Goal: Task Accomplishment & Management: Complete application form

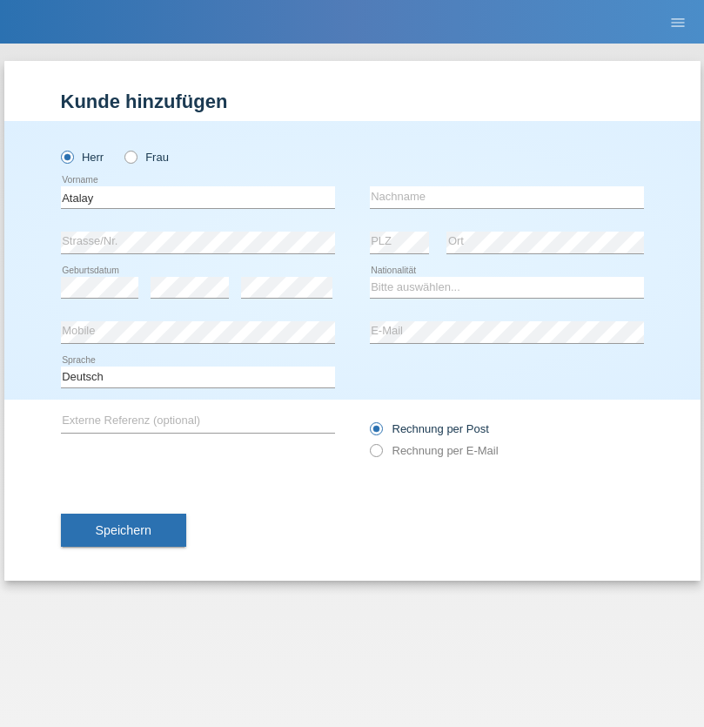
type input "Atalay"
click at [506, 197] on input "text" at bounding box center [507, 197] width 274 height 22
type input "Dertli"
select select "TR"
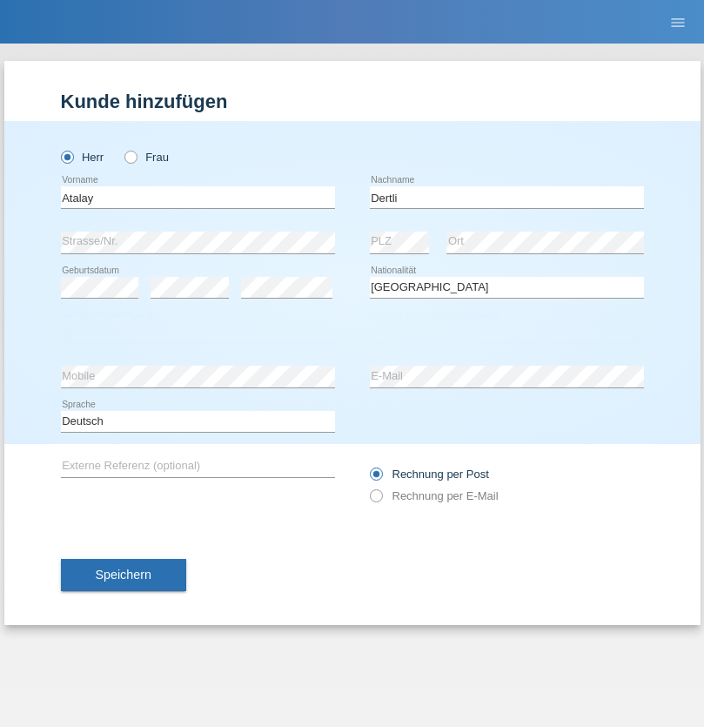
select select "C"
select select "01"
select select "03"
select select "2021"
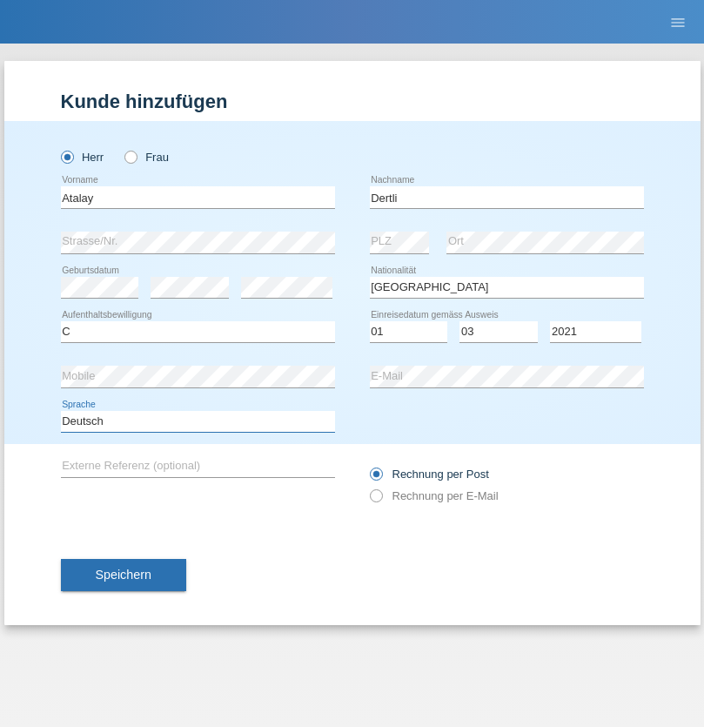
select select "en"
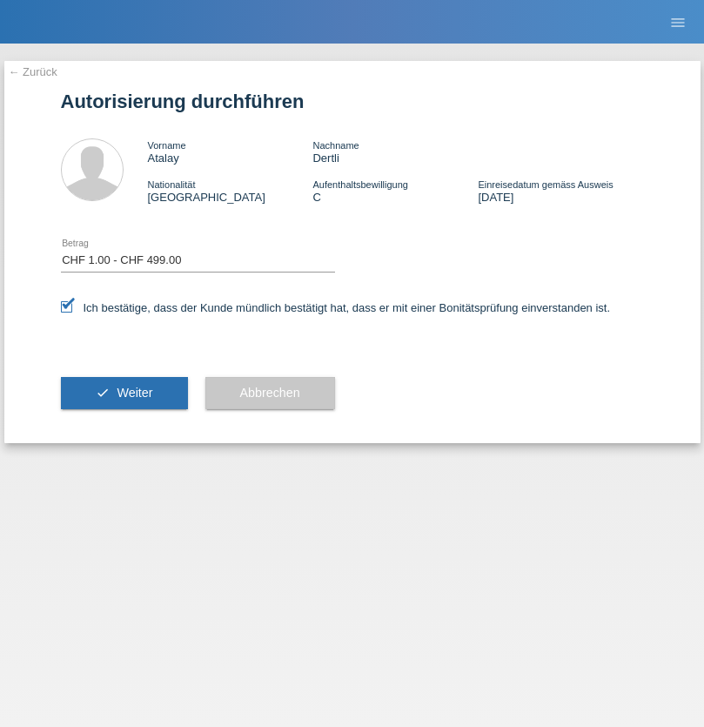
select select "1"
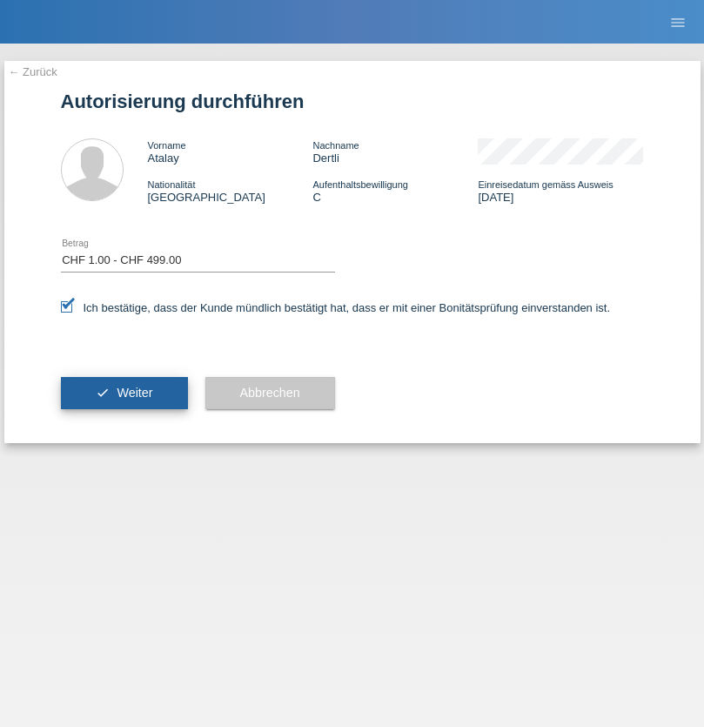
click at [124, 392] on span "Weiter" at bounding box center [135, 393] width 36 height 14
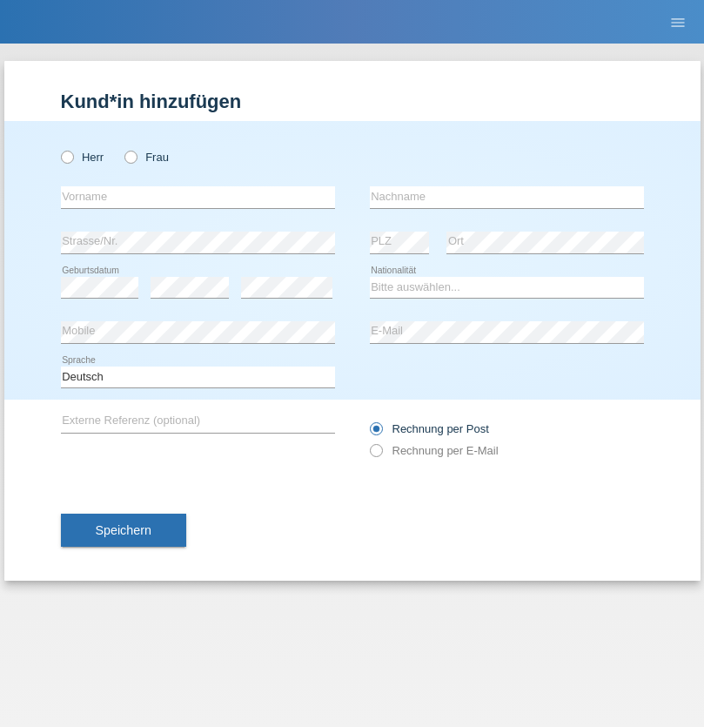
radio input "true"
click at [198, 197] on input "text" at bounding box center [198, 197] width 274 height 22
type input "Chiara Maria"
click at [506, 197] on input "text" at bounding box center [507, 197] width 274 height 22
type input "Recine"
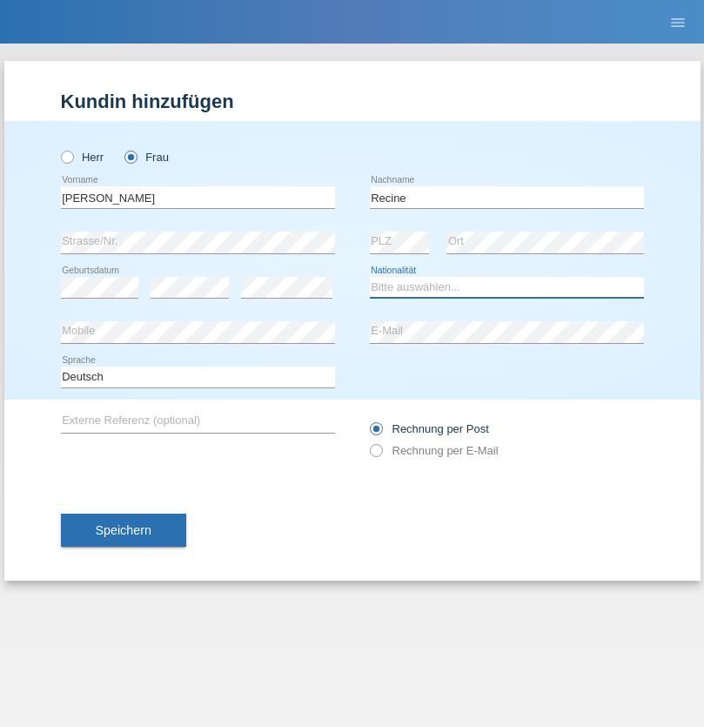
select select "CH"
radio input "true"
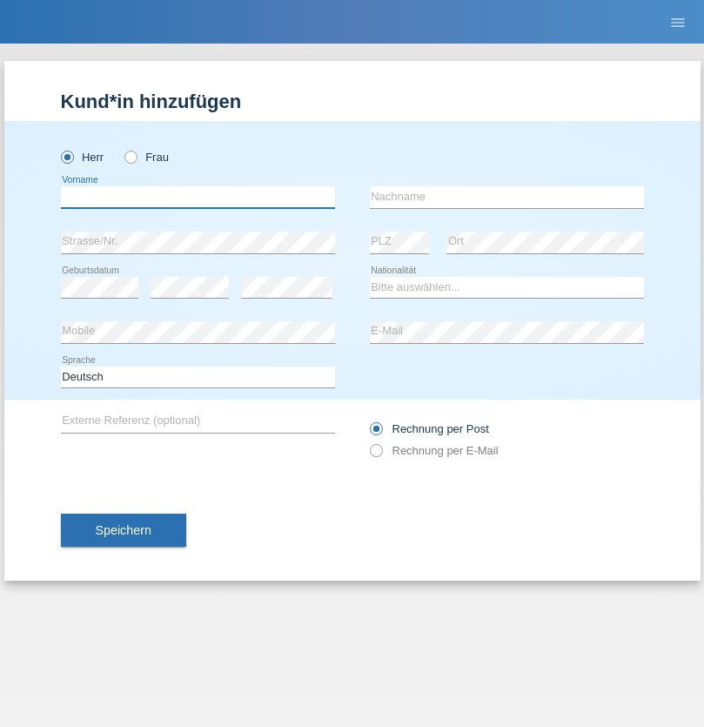
click at [198, 197] on input "text" at bounding box center [198, 197] width 274 height 22
type input "Christof"
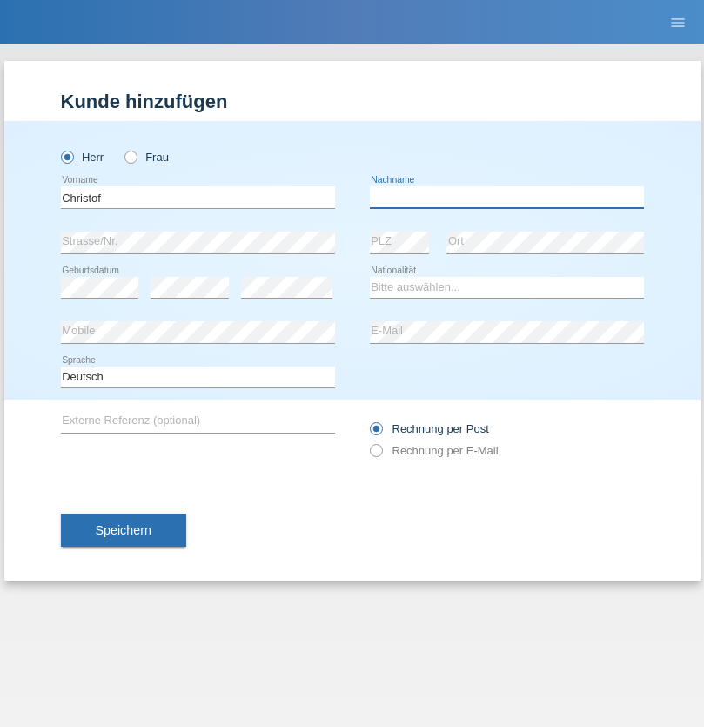
click at [506, 197] on input "text" at bounding box center [507, 197] width 274 height 22
type input "Schenkel"
select select "CH"
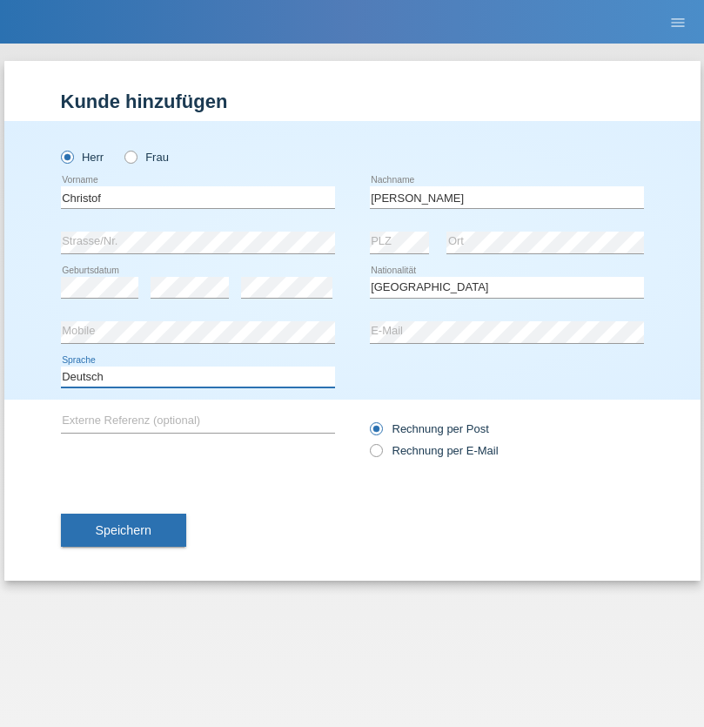
select select "en"
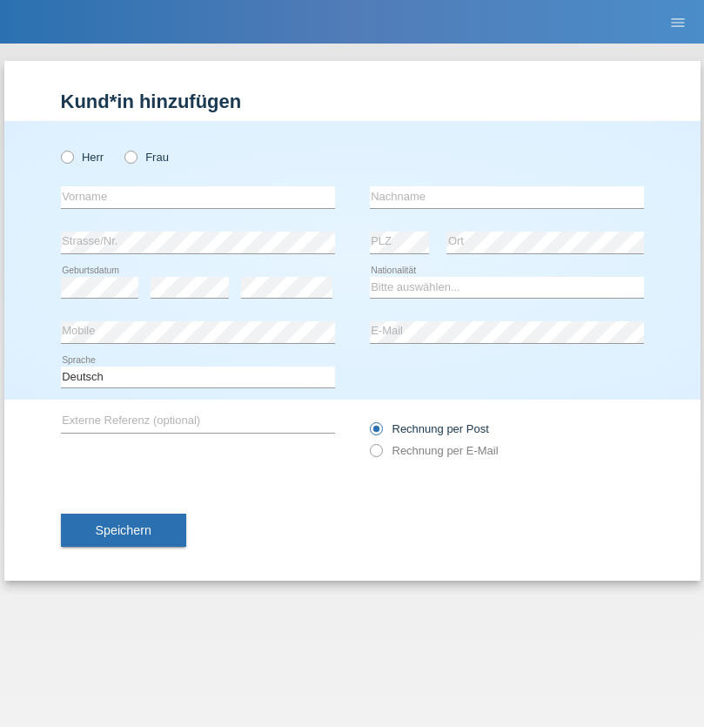
radio input "true"
click at [198, 197] on input "text" at bounding box center [198, 197] width 274 height 22
type input "Qashqo"
click at [506, 197] on input "text" at bounding box center [507, 197] width 274 height 22
type input "[PERSON_NAME]"
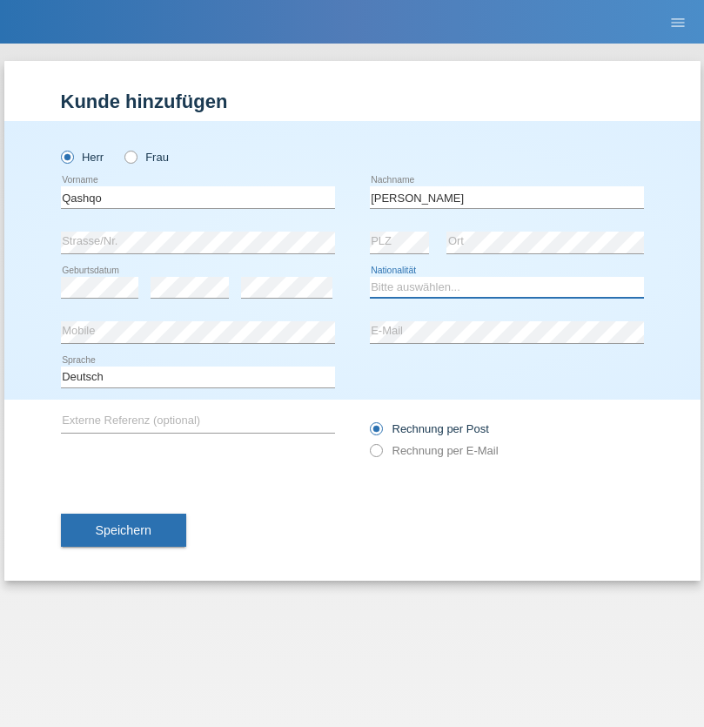
select select "CH"
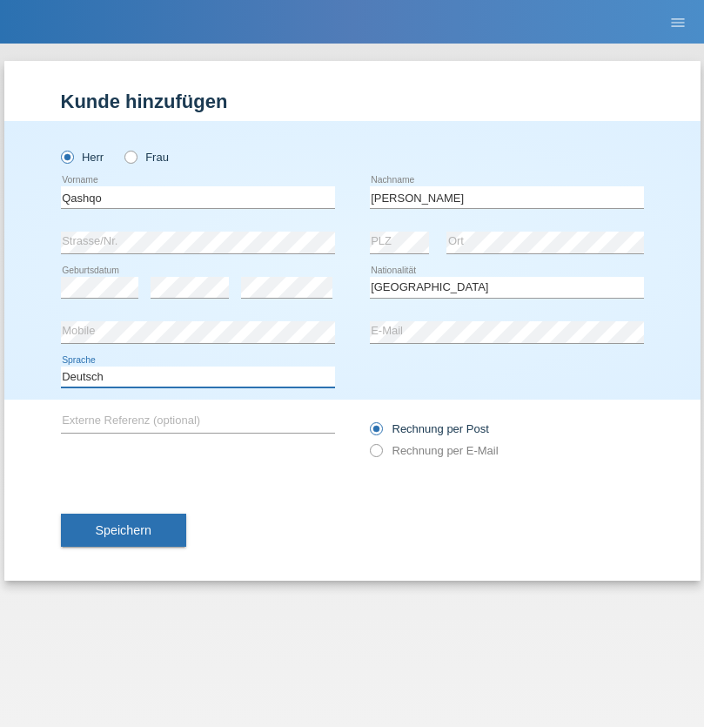
select select "en"
